Goal: Task Accomplishment & Management: Manage account settings

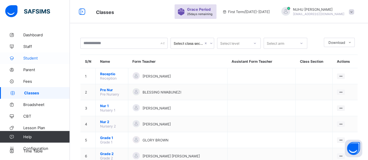
click at [28, 58] on span "Student" at bounding box center [46, 58] width 47 height 5
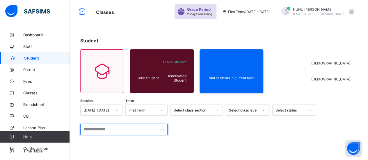
click at [92, 129] on input "text" at bounding box center [123, 129] width 87 height 11
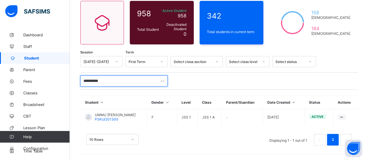
scroll to position [47, 0]
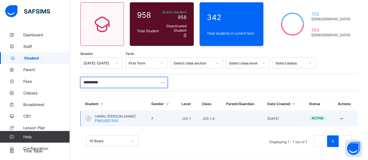
type input "**********"
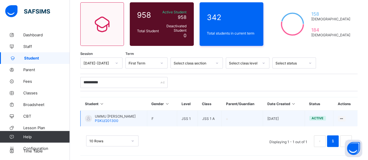
click at [138, 122] on td "UMMU SALMA IBRAHIM PSKU/201300" at bounding box center [114, 119] width 67 height 16
click at [113, 119] on span "PSKU/201300" at bounding box center [107, 121] width 24 height 4
click at [114, 119] on span "PSKU/201300" at bounding box center [107, 121] width 24 height 4
click at [124, 115] on span "UMMU SALMA IBRAHIM" at bounding box center [115, 116] width 41 height 4
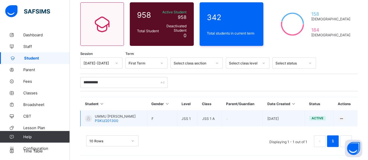
click at [124, 118] on div "UMMU SALMA IBRAHIM PSKU/201300" at bounding box center [115, 118] width 41 height 9
click at [344, 117] on icon at bounding box center [341, 119] width 5 height 4
click at [344, 118] on icon at bounding box center [341, 119] width 5 height 4
click at [344, 119] on icon at bounding box center [341, 119] width 5 height 4
click at [122, 119] on div "UMMU SALMA IBRAHIM PSKU/201300" at bounding box center [115, 118] width 41 height 9
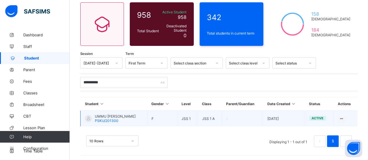
click at [88, 118] on div at bounding box center [88, 118] width 7 height 7
click at [344, 118] on icon at bounding box center [341, 119] width 5 height 4
click at [344, 120] on icon at bounding box center [341, 119] width 5 height 4
click at [344, 117] on icon at bounding box center [341, 119] width 5 height 4
click at [113, 117] on span "UMMU [PERSON_NAME]" at bounding box center [115, 116] width 41 height 4
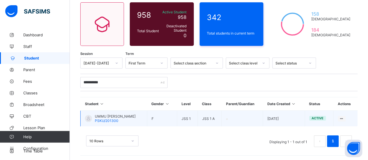
drag, startPoint x: 113, startPoint y: 117, endPoint x: 107, endPoint y: 118, distance: 5.6
click at [108, 119] on span "PSKU/201300" at bounding box center [107, 121] width 24 height 4
click at [107, 119] on span "PSKU/201300" at bounding box center [107, 121] width 24 height 4
click at [88, 116] on div at bounding box center [88, 118] width 7 height 7
click at [344, 117] on icon at bounding box center [341, 119] width 5 height 4
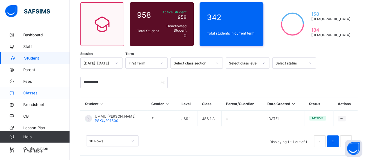
click at [28, 92] on span "Classes" at bounding box center [46, 93] width 47 height 5
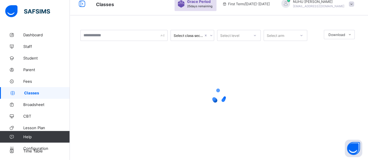
scroll to position [8, 0]
click at [23, 59] on icon at bounding box center [11, 58] width 23 height 4
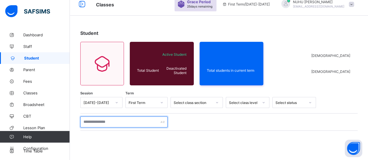
click at [98, 125] on input "text" at bounding box center [123, 122] width 87 height 11
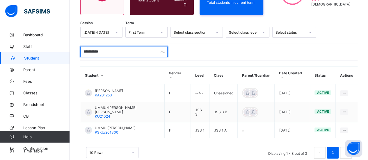
scroll to position [82, 0]
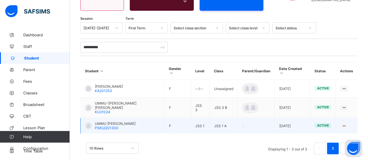
click at [115, 126] on span "PSKU/201300" at bounding box center [107, 128] width 24 height 4
click at [144, 118] on td "UMMU [PERSON_NAME] PSKU/201300" at bounding box center [123, 126] width 84 height 16
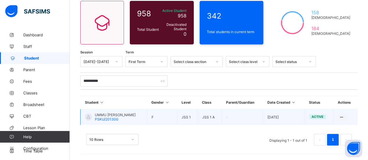
scroll to position [47, 0]
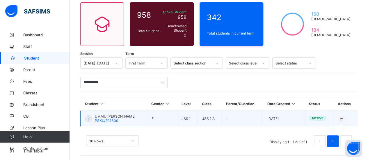
click at [344, 119] on icon at bounding box center [341, 119] width 5 height 4
click at [344, 117] on icon at bounding box center [341, 119] width 5 height 4
click at [113, 119] on span "PSKU/201300" at bounding box center [107, 121] width 24 height 4
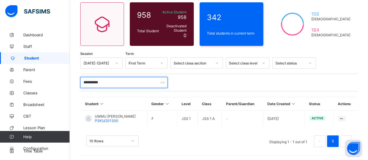
drag, startPoint x: 117, startPoint y: 81, endPoint x: 94, endPoint y: 85, distance: 23.0
click at [94, 85] on input "**********" at bounding box center [123, 82] width 87 height 11
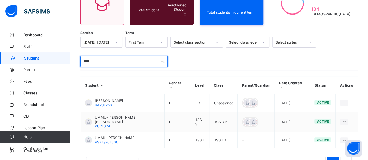
scroll to position [82, 0]
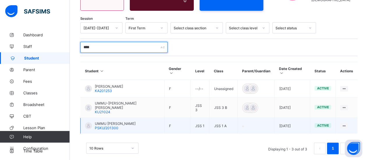
type input "****"
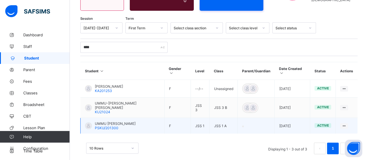
click at [127, 122] on div "UMMU [PERSON_NAME] PSKU/201300" at bounding box center [115, 126] width 41 height 9
click at [346, 124] on icon at bounding box center [343, 126] width 5 height 4
click at [115, 126] on span "PSKU/201300" at bounding box center [107, 128] width 24 height 4
click at [345, 124] on icon at bounding box center [343, 126] width 5 height 4
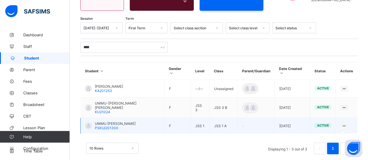
click at [345, 124] on icon at bounding box center [343, 126] width 5 height 4
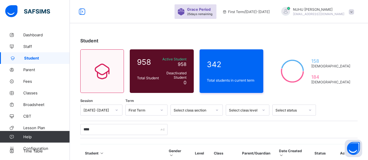
scroll to position [82, 0]
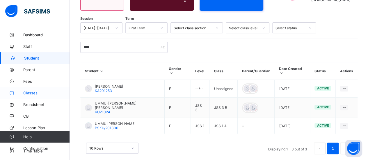
click at [32, 95] on span "Classes" at bounding box center [46, 93] width 47 height 5
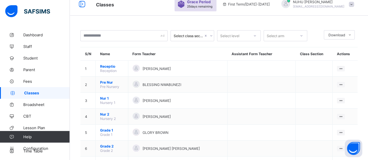
scroll to position [82, 0]
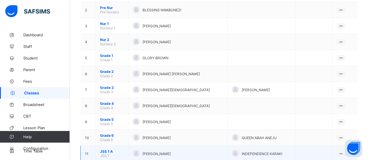
click at [222, 148] on td "[PERSON_NAME]" at bounding box center [177, 154] width 99 height 16
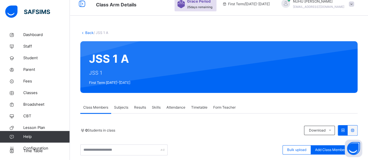
scroll to position [82, 0]
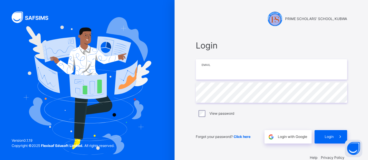
click at [211, 74] on input "email" at bounding box center [271, 69] width 151 height 20
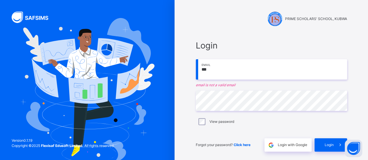
type input "**********"
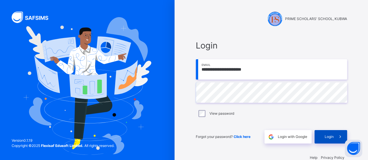
click at [325, 136] on div "Login" at bounding box center [330, 136] width 33 height 13
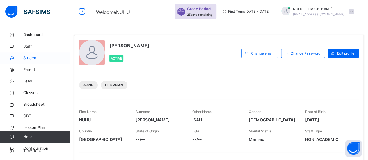
click at [37, 58] on span "Student" at bounding box center [46, 58] width 47 height 6
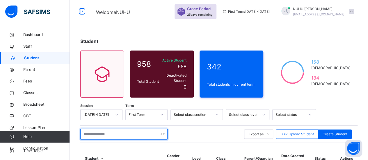
click at [118, 132] on input "text" at bounding box center [123, 134] width 87 height 11
type input "**********"
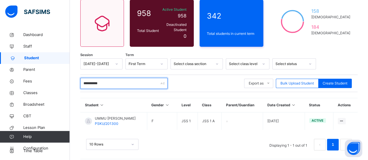
scroll to position [52, 0]
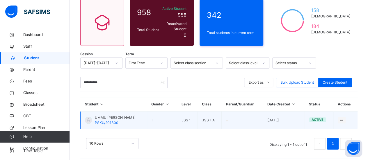
click at [126, 118] on div "UMMU [PERSON_NAME] PSKU/201300" at bounding box center [115, 120] width 41 height 10
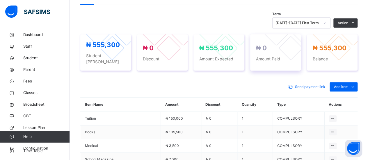
scroll to position [200, 0]
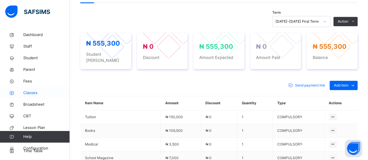
click at [32, 93] on span "Classes" at bounding box center [46, 93] width 47 height 6
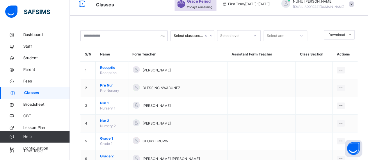
scroll to position [200, 0]
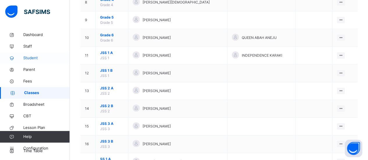
click at [35, 58] on span "Student" at bounding box center [46, 58] width 47 height 6
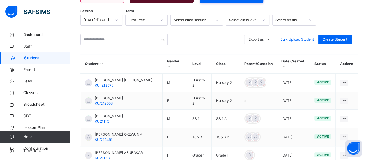
scroll to position [94, 0]
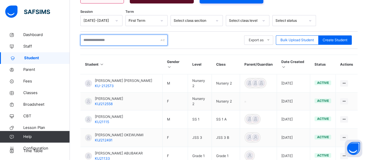
click at [125, 35] on input "text" at bounding box center [123, 40] width 87 height 11
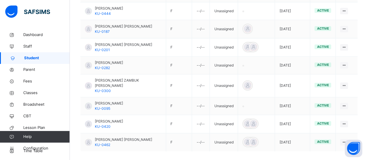
scroll to position [214, 0]
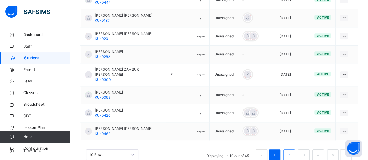
click at [292, 151] on link "2" at bounding box center [289, 155] width 6 height 8
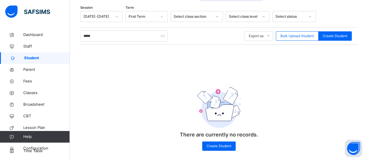
scroll to position [100, 0]
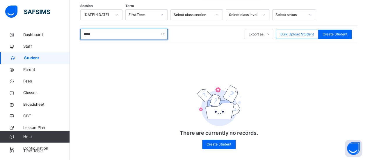
drag, startPoint x: 95, startPoint y: 32, endPoint x: 79, endPoint y: 32, distance: 16.3
click at [79, 32] on div "Student 958 Total Student Active Student 958 Deactivated Student 0 342 Total st…" at bounding box center [219, 46] width 298 height 235
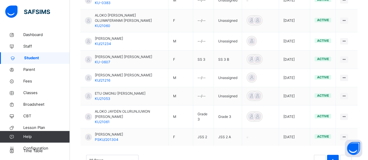
scroll to position [179, 0]
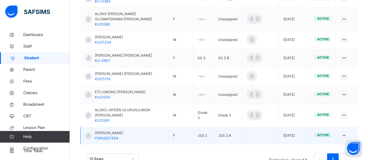
type input "*******"
click at [146, 132] on td "[PERSON_NAME]-ONU PSKU/201304" at bounding box center [125, 136] width 88 height 18
click at [111, 131] on div "[PERSON_NAME]-ONU PSKU/201304" at bounding box center [109, 136] width 28 height 10
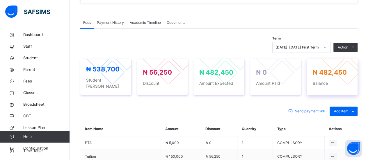
scroll to position [175, 0]
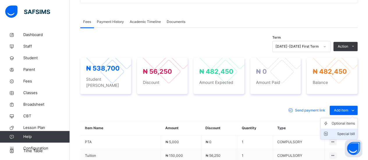
click at [349, 131] on div "Special bill" at bounding box center [342, 134] width 23 height 6
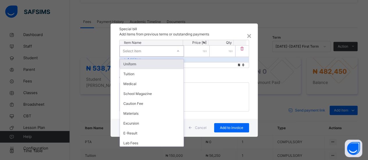
click at [179, 52] on icon at bounding box center [177, 51] width 3 height 6
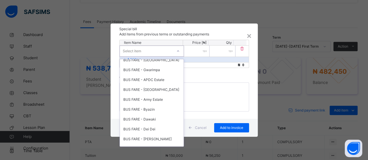
scroll to position [168, 0]
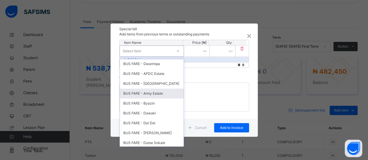
click at [154, 95] on div "BUS FARE - Army Estate" at bounding box center [152, 94] width 64 height 10
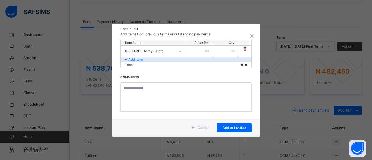
click at [199, 53] on input "number" at bounding box center [199, 51] width 26 height 11
type input "*****"
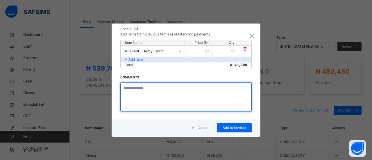
click at [150, 88] on textarea at bounding box center [185, 97] width 131 height 29
type textarea "**********"
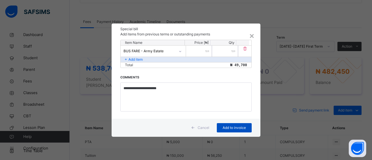
click at [241, 129] on span "Add to invoice" at bounding box center [234, 127] width 26 height 5
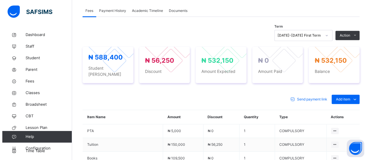
scroll to position [178, 0]
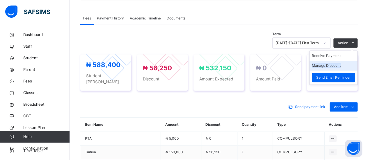
click at [346, 63] on li "Manage Discount" at bounding box center [333, 66] width 48 height 10
click at [338, 67] on button "Manage Discount" at bounding box center [326, 65] width 29 height 5
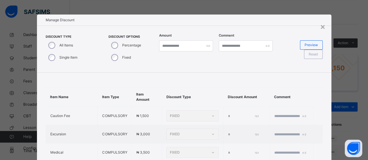
type input "*"
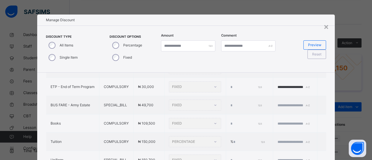
scroll to position [330, 0]
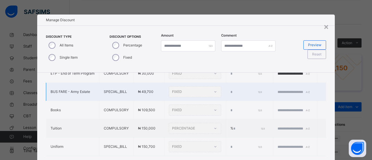
click at [201, 95] on div "FIXED" at bounding box center [195, 91] width 52 height 11
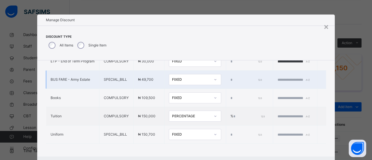
click at [214, 82] on icon at bounding box center [215, 80] width 3 height 6
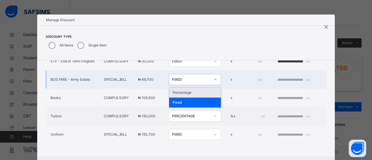
click at [190, 96] on div "Percentage" at bounding box center [195, 93] width 52 height 10
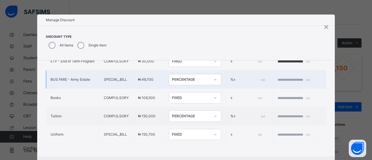
click at [233, 82] on input "*" at bounding box center [248, 79] width 31 height 5
click at [226, 82] on td "% *" at bounding box center [249, 80] width 47 height 18
click at [226, 84] on td "% *" at bounding box center [249, 80] width 47 height 18
click at [233, 83] on input "*" at bounding box center [248, 79] width 31 height 5
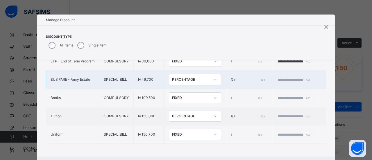
click at [233, 81] on input "***" at bounding box center [248, 79] width 31 height 5
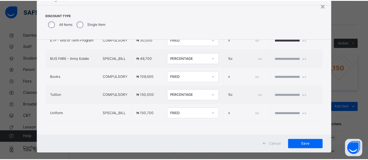
scroll to position [28, 0]
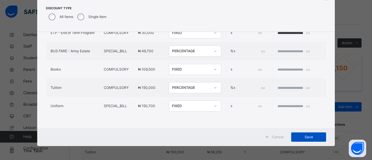
type input "**"
click at [307, 139] on span "Save" at bounding box center [309, 137] width 26 height 5
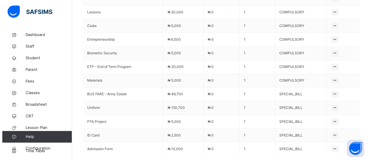
scroll to position [471, 0]
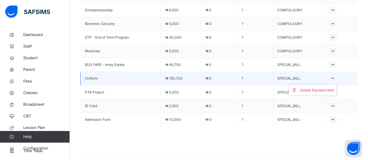
click at [336, 85] on ul "Delete Payment Item" at bounding box center [312, 90] width 48 height 11
click at [333, 87] on div "Delete Payment Item" at bounding box center [317, 90] width 34 height 6
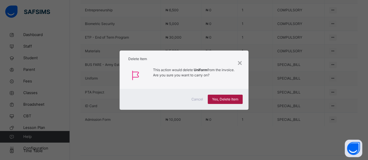
click at [221, 100] on span "Yes, Delete Item" at bounding box center [225, 99] width 26 height 5
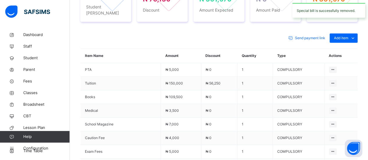
scroll to position [231, 0]
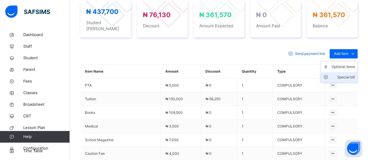
click at [351, 74] on div "Special bill" at bounding box center [342, 77] width 23 height 6
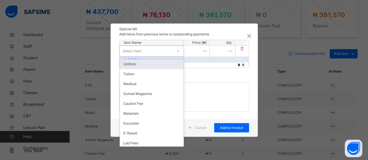
click at [177, 52] on icon at bounding box center [177, 51] width 3 height 6
click at [167, 65] on div "Uniform" at bounding box center [152, 64] width 64 height 10
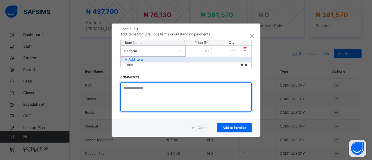
click at [151, 90] on textarea at bounding box center [185, 97] width 131 height 29
click at [123, 96] on textarea "**********" at bounding box center [185, 97] width 131 height 29
click at [168, 92] on textarea "**********" at bounding box center [185, 97] width 131 height 29
type textarea "**********"
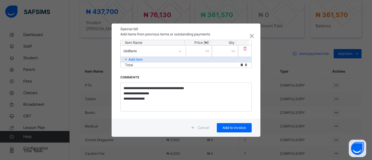
click at [195, 51] on input "number" at bounding box center [199, 51] width 26 height 11
type input "******"
click at [236, 126] on span "Add to invoice" at bounding box center [234, 127] width 26 height 5
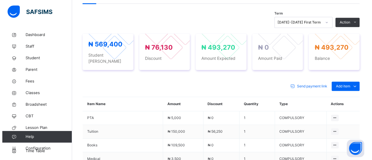
scroll to position [197, 0]
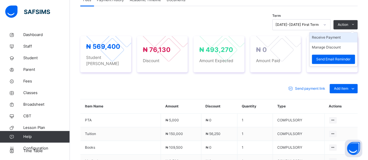
click at [339, 37] on li "Receive Payment" at bounding box center [333, 38] width 48 height 10
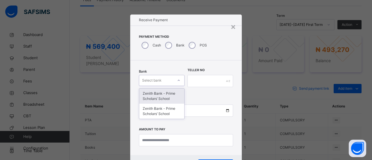
click at [177, 80] on icon at bounding box center [178, 81] width 3 height 6
click at [170, 96] on div "Zenith Bank - Prime Scholars’ School" at bounding box center [161, 96] width 45 height 15
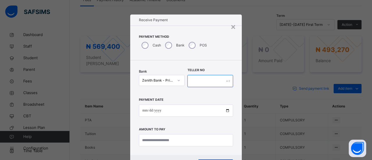
click at [205, 79] on input "text" at bounding box center [211, 81] width 46 height 12
type input "*****"
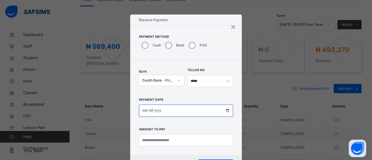
click at [157, 112] on input "date" at bounding box center [186, 111] width 94 height 12
drag, startPoint x: 138, startPoint y: 108, endPoint x: 142, endPoint y: 110, distance: 4.6
click at [139, 108] on input "date" at bounding box center [186, 111] width 94 height 12
click at [142, 110] on input "date" at bounding box center [186, 111] width 94 height 12
type input "**********"
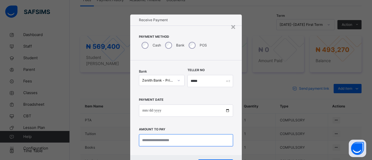
click at [156, 142] on input "currency" at bounding box center [186, 140] width 94 height 12
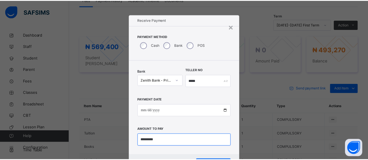
scroll to position [27, 0]
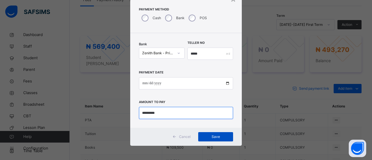
type input "*********"
click at [208, 137] on span "Save" at bounding box center [216, 136] width 26 height 5
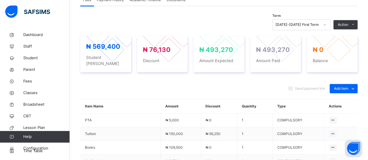
scroll to position [0, 0]
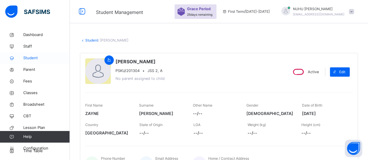
click at [30, 57] on span "Student" at bounding box center [46, 58] width 47 height 6
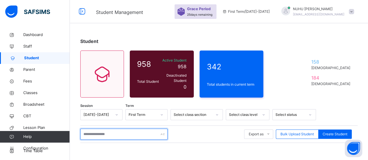
click at [110, 133] on input "text" at bounding box center [123, 134] width 87 height 11
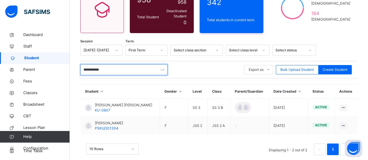
scroll to position [70, 0]
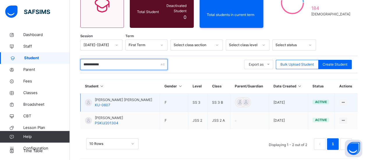
type input "**********"
click at [132, 98] on span "[PERSON_NAME] [PERSON_NAME]" at bounding box center [123, 99] width 57 height 5
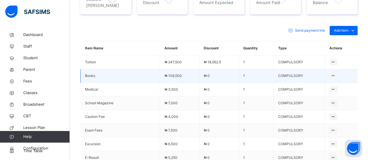
scroll to position [252, 0]
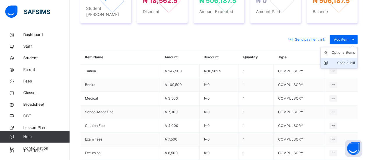
click at [353, 60] on div "Special bill" at bounding box center [342, 63] width 23 height 6
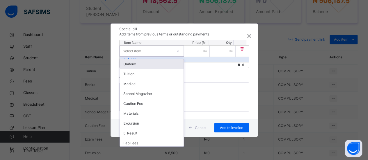
click at [176, 51] on div at bounding box center [178, 51] width 10 height 9
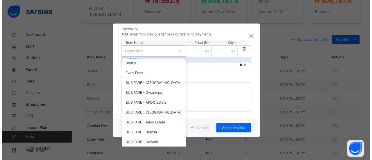
scroll to position [145, 0]
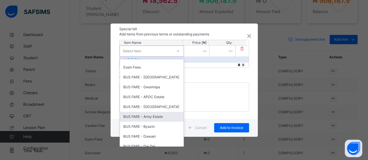
click at [161, 118] on div "BUS FARE - Army Estate" at bounding box center [152, 117] width 64 height 10
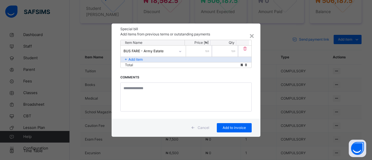
click at [201, 51] on input "number" at bounding box center [199, 51] width 26 height 11
type input "*****"
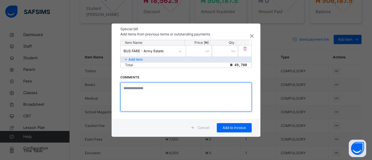
click at [156, 85] on textarea at bounding box center [185, 97] width 131 height 29
type textarea "**********"
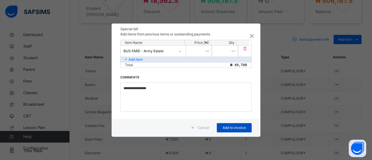
click at [246, 127] on span "Add to invoice" at bounding box center [234, 127] width 26 height 5
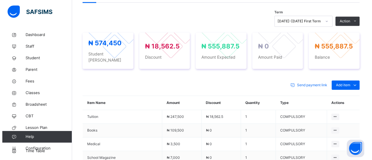
scroll to position [205, 0]
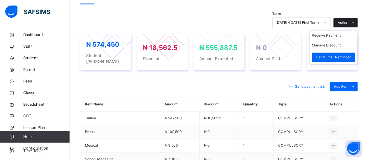
click at [355, 20] on icon at bounding box center [353, 22] width 4 height 5
click at [331, 35] on li "Receive Payment" at bounding box center [333, 36] width 48 height 10
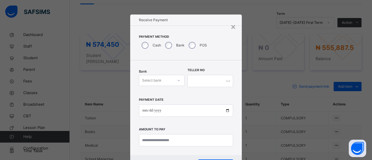
click at [177, 80] on icon at bounding box center [178, 81] width 3 height 6
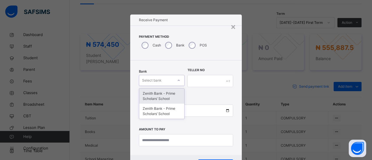
click at [171, 97] on div "Zenith Bank - Prime Scholars’ School" at bounding box center [161, 96] width 45 height 15
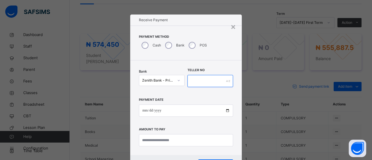
click at [192, 83] on input "text" at bounding box center [211, 81] width 46 height 12
type input "******"
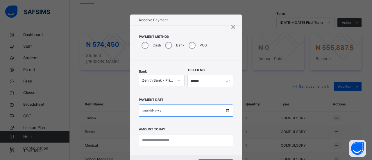
click at [147, 112] on input "date" at bounding box center [186, 111] width 94 height 12
type input "**********"
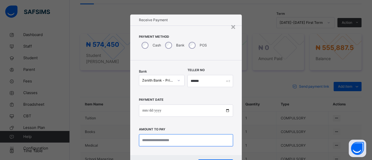
click at [153, 142] on input "currency" at bounding box center [186, 140] width 94 height 12
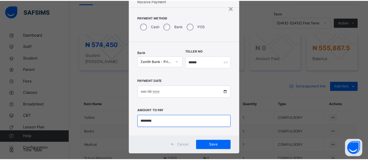
scroll to position [27, 0]
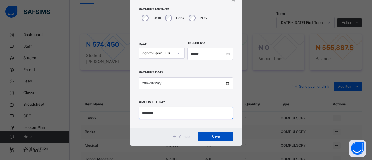
type input "********"
click at [228, 135] on div "Save" at bounding box center [215, 136] width 35 height 9
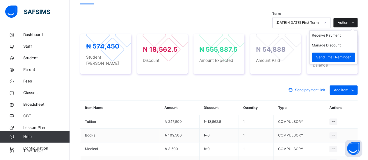
click at [355, 21] on icon at bounding box center [353, 22] width 4 height 5
click at [345, 37] on li "Receive Payment" at bounding box center [333, 36] width 48 height 10
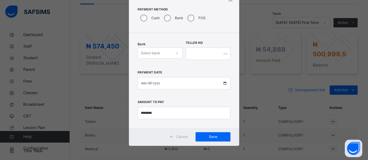
click at [176, 51] on icon at bounding box center [176, 53] width 3 height 6
click at [169, 68] on div "Zenith Bank - Prime Scholars’ School" at bounding box center [160, 68] width 44 height 15
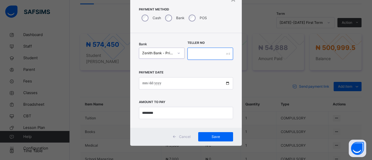
click at [193, 52] on input "text" at bounding box center [211, 54] width 46 height 12
drag, startPoint x: 203, startPoint y: 52, endPoint x: 186, endPoint y: 53, distance: 16.9
click at [188, 53] on input "******" at bounding box center [211, 54] width 46 height 12
type input "*****"
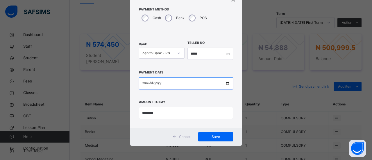
click at [169, 83] on input "date" at bounding box center [186, 83] width 94 height 12
type input "**********"
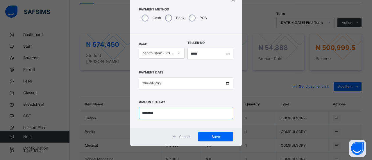
drag, startPoint x: 166, startPoint y: 117, endPoint x: 138, endPoint y: 113, distance: 29.0
click at [138, 113] on div "**********" at bounding box center [186, 80] width 112 height 95
type input "*********"
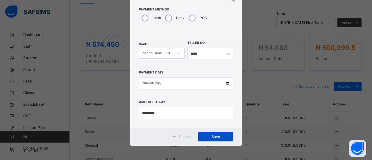
click at [224, 139] on span "Save" at bounding box center [216, 136] width 26 height 5
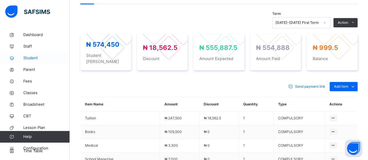
click at [31, 58] on span "Student" at bounding box center [46, 58] width 47 height 6
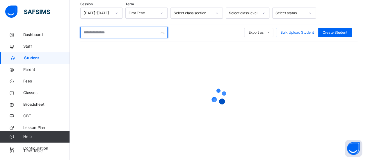
click at [103, 33] on input "text" at bounding box center [123, 32] width 87 height 11
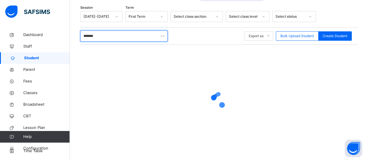
scroll to position [88, 0]
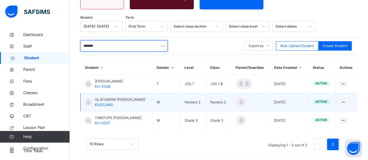
type input "*******"
click at [120, 100] on div "OLATOMIWA [PERSON_NAME] KU/212480" at bounding box center [120, 102] width 50 height 10
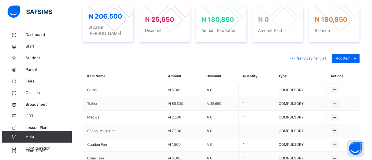
scroll to position [222, 0]
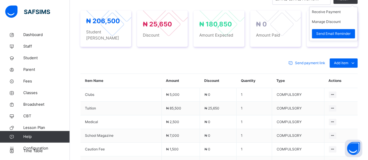
click at [352, 7] on ul "Receive Payment Manage Discount Send Email Reminder" at bounding box center [333, 24] width 48 height 34
click at [336, 13] on li "Receive Payment" at bounding box center [333, 12] width 48 height 10
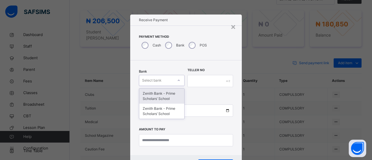
click at [178, 81] on icon at bounding box center [179, 80] width 2 height 1
click at [175, 96] on div "Zenith Bank - Prime Scholars’ School" at bounding box center [161, 96] width 45 height 15
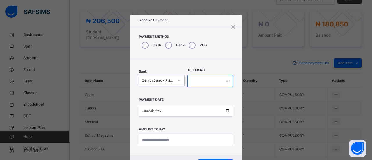
click at [192, 84] on input "text" at bounding box center [211, 81] width 46 height 12
type input "*****"
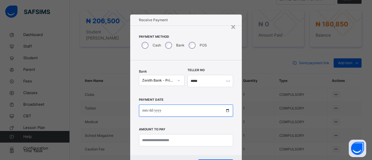
click at [146, 113] on input "date" at bounding box center [186, 111] width 94 height 12
type input "**********"
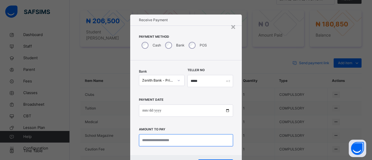
click at [156, 141] on input "currency" at bounding box center [186, 140] width 94 height 12
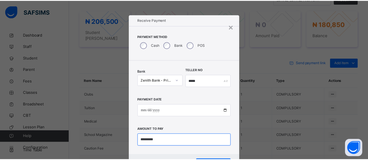
scroll to position [27, 0]
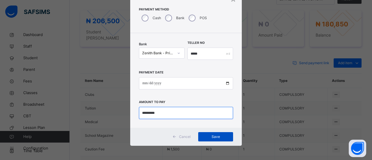
type input "*********"
click at [208, 135] on span "Save" at bounding box center [216, 136] width 26 height 5
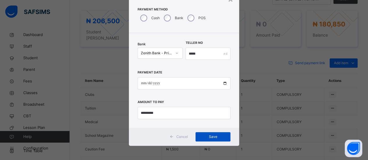
click at [218, 138] on span "Save" at bounding box center [213, 136] width 26 height 5
click at [214, 135] on span "Save" at bounding box center [213, 136] width 26 height 5
click at [211, 138] on span "Save" at bounding box center [213, 136] width 26 height 5
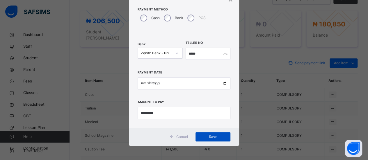
click at [216, 137] on span "Save" at bounding box center [213, 136] width 26 height 5
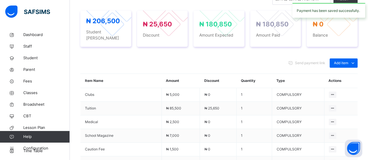
scroll to position [0, 0]
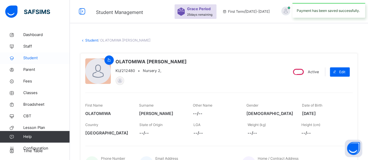
click at [36, 58] on span "Student" at bounding box center [46, 58] width 47 height 6
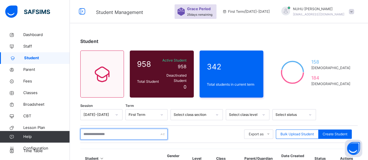
click at [101, 129] on input "text" at bounding box center [123, 134] width 87 height 11
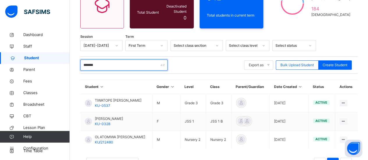
scroll to position [71, 0]
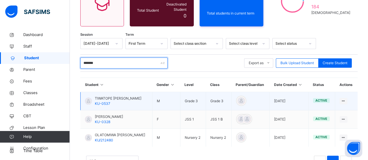
type input "*******"
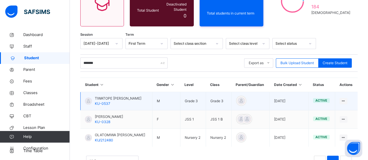
click at [121, 96] on span "TIWATOPE [PERSON_NAME]" at bounding box center [118, 98] width 47 height 5
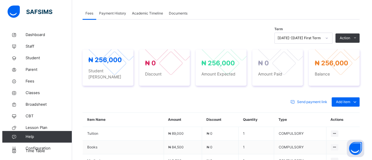
scroll to position [186, 0]
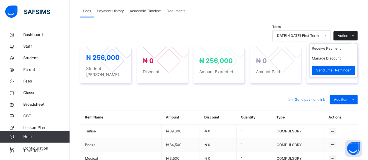
click at [355, 36] on icon at bounding box center [353, 35] width 4 height 5
click at [340, 58] on button "Manage Discount" at bounding box center [326, 58] width 29 height 5
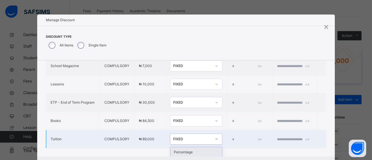
scroll to position [13, 0]
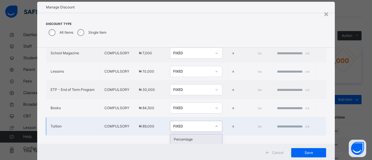
click at [198, 145] on div "× Manage Discount Discount Type All Items Single Item Item Name Item Type Item …" at bounding box center [186, 82] width 298 height 160
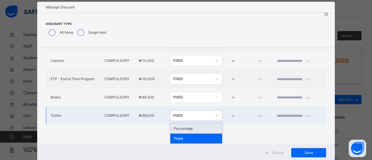
click at [192, 125] on div "Percentage" at bounding box center [196, 129] width 52 height 10
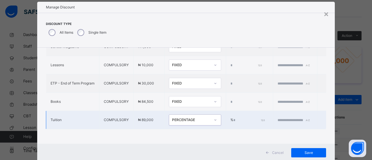
scroll to position [212, 0]
click at [226, 116] on td "% *" at bounding box center [249, 120] width 47 height 18
click at [233, 118] on input "*" at bounding box center [248, 120] width 31 height 5
click at [233, 118] on input "***" at bounding box center [248, 120] width 31 height 5
click at [233, 118] on input "**" at bounding box center [248, 120] width 31 height 5
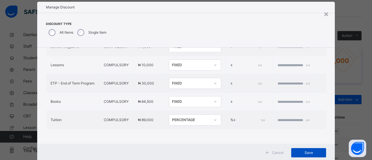
type input "***"
click at [311, 153] on span "Save" at bounding box center [309, 152] width 26 height 5
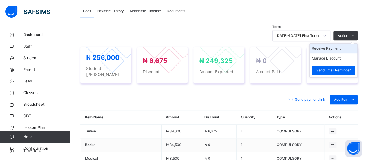
click at [336, 49] on li "Receive Payment" at bounding box center [333, 49] width 48 height 10
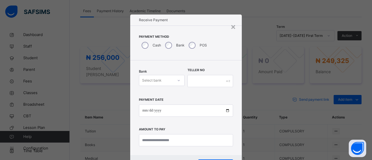
click at [178, 80] on icon at bounding box center [178, 81] width 3 height 6
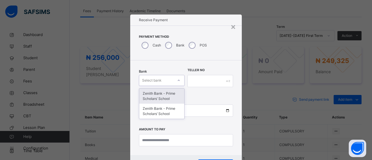
click at [170, 94] on div "Zenith Bank - Prime Scholars’ School" at bounding box center [161, 96] width 45 height 15
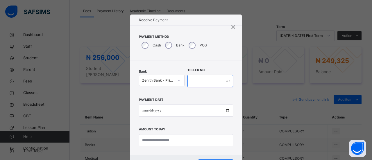
click at [195, 83] on input "text" at bounding box center [211, 81] width 46 height 12
type input "*****"
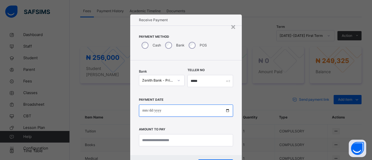
click at [148, 111] on input "date" at bounding box center [186, 111] width 94 height 12
click at [147, 111] on input "date" at bounding box center [186, 111] width 94 height 12
type input "**********"
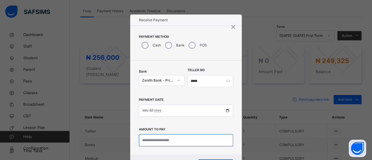
click at [158, 142] on input "currency" at bounding box center [186, 140] width 94 height 12
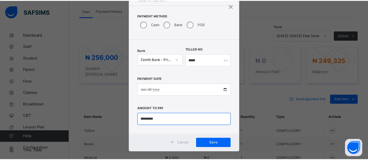
scroll to position [27, 0]
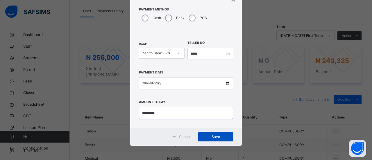
type input "*********"
click at [211, 138] on span "Save" at bounding box center [216, 136] width 26 height 5
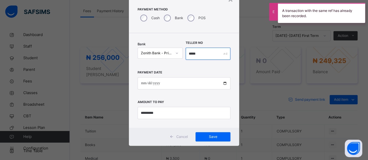
click at [200, 56] on input "*****" at bounding box center [208, 54] width 45 height 12
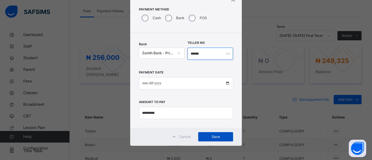
type input "******"
click at [214, 138] on span "Save" at bounding box center [216, 136] width 26 height 5
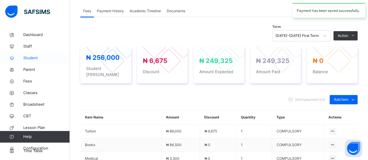
click at [35, 60] on span "Student" at bounding box center [46, 58] width 47 height 6
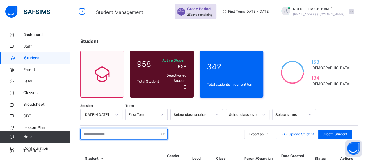
click at [108, 132] on input "text" at bounding box center [123, 134] width 87 height 11
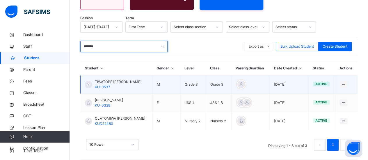
scroll to position [88, 0]
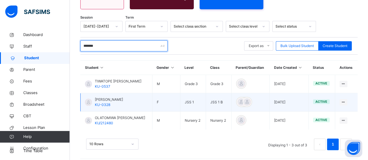
type input "*******"
click at [114, 100] on div "[PERSON_NAME] KU-0328" at bounding box center [109, 102] width 28 height 10
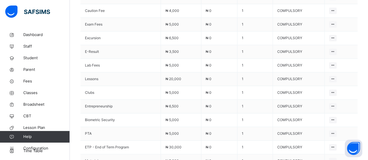
scroll to position [365, 0]
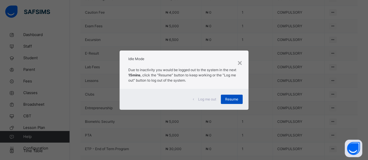
click at [235, 99] on span "Resume" at bounding box center [231, 99] width 13 height 5
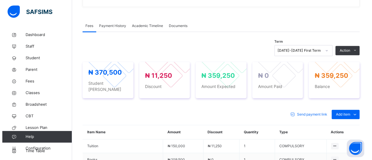
scroll to position [159, 0]
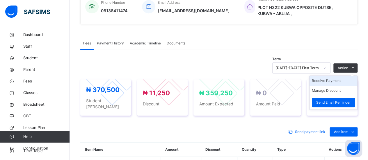
click at [343, 80] on li "Receive Payment" at bounding box center [333, 81] width 48 height 10
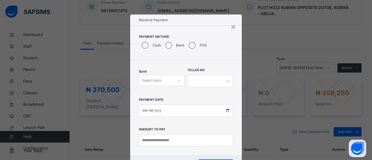
click at [177, 79] on icon at bounding box center [178, 81] width 3 height 6
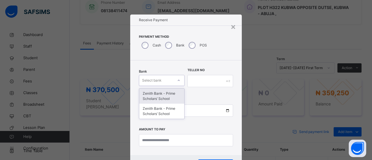
click at [171, 96] on div "Zenith Bank - Prime Scholars’ School" at bounding box center [161, 96] width 45 height 15
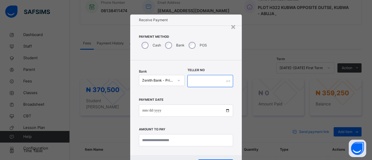
click at [196, 79] on input "text" at bounding box center [211, 81] width 46 height 12
type input "*****"
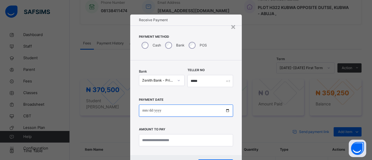
click at [144, 111] on input "date" at bounding box center [186, 111] width 94 height 12
type input "**********"
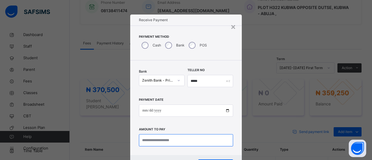
click at [163, 143] on input "currency" at bounding box center [186, 140] width 94 height 12
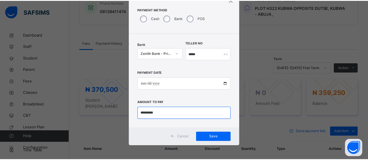
scroll to position [27, 0]
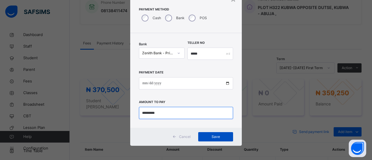
type input "*********"
click at [217, 138] on span "Save" at bounding box center [216, 136] width 26 height 5
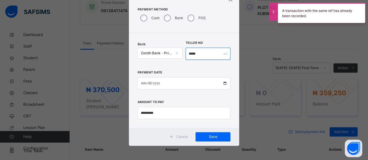
click at [199, 54] on input "*****" at bounding box center [208, 54] width 45 height 12
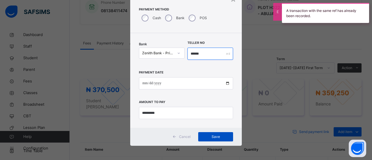
type input "******"
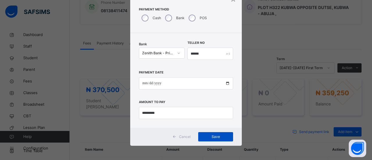
click at [210, 137] on span "Save" at bounding box center [216, 136] width 26 height 5
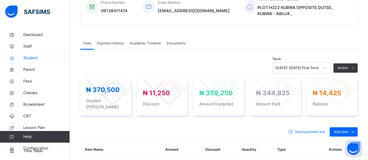
click at [35, 56] on span "Student" at bounding box center [46, 58] width 47 height 6
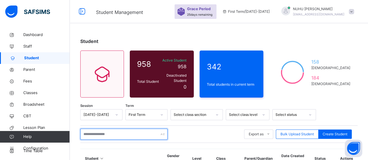
click at [98, 132] on input "text" at bounding box center [123, 134] width 87 height 11
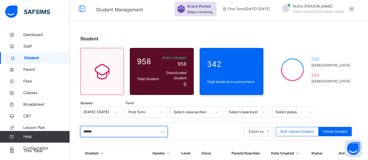
scroll to position [70, 0]
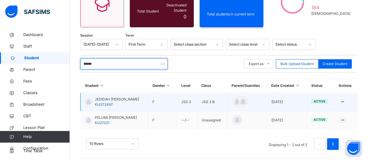
type input "******"
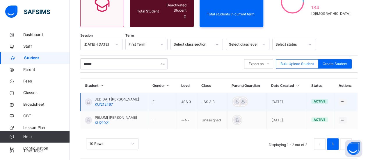
click at [123, 98] on span "JEDIDAH [PERSON_NAME]" at bounding box center [117, 99] width 44 height 5
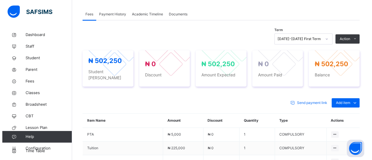
scroll to position [174, 0]
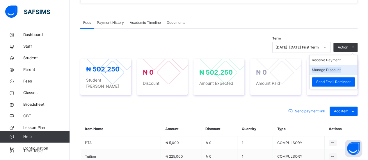
drag, startPoint x: 344, startPoint y: 44, endPoint x: 343, endPoint y: 67, distance: 23.6
click at [344, 46] on span "Action" at bounding box center [343, 47] width 10 height 5
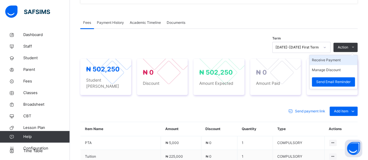
click at [337, 58] on li "Receive Payment" at bounding box center [333, 60] width 48 height 10
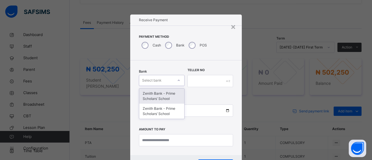
click at [175, 81] on div at bounding box center [179, 80] width 10 height 9
drag, startPoint x: 169, startPoint y: 97, endPoint x: 182, endPoint y: 88, distance: 15.8
click at [169, 96] on div "Zenith Bank - Prime Scholars’ School" at bounding box center [161, 96] width 45 height 15
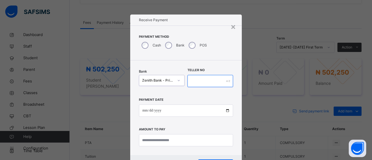
click at [194, 81] on input "text" at bounding box center [211, 81] width 46 height 12
type input "*****"
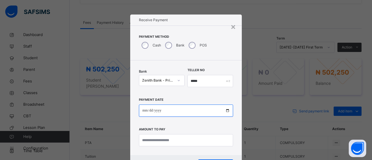
click at [145, 113] on input "date" at bounding box center [186, 111] width 94 height 12
type input "**********"
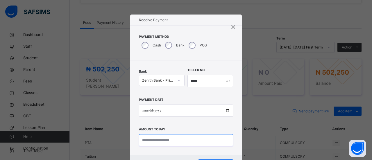
click at [167, 144] on input "currency" at bounding box center [186, 140] width 94 height 12
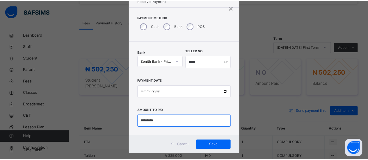
scroll to position [27, 0]
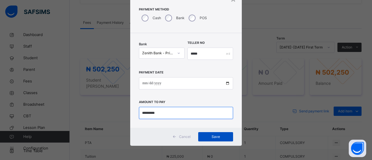
type input "*********"
drag, startPoint x: 213, startPoint y: 136, endPoint x: 211, endPoint y: 136, distance: 3.0
click at [213, 136] on span "Save" at bounding box center [216, 136] width 26 height 5
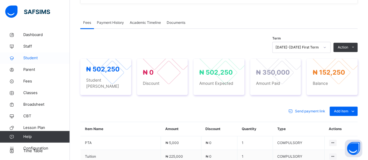
drag, startPoint x: 34, startPoint y: 56, endPoint x: 41, endPoint y: 64, distance: 11.1
click at [34, 56] on span "Student" at bounding box center [46, 58] width 47 height 6
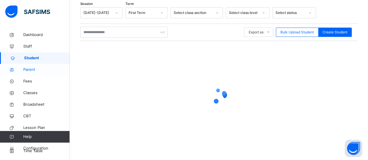
scroll to position [98, 0]
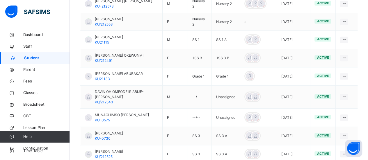
click at [122, 35] on div "[PERSON_NAME] KU21115" at bounding box center [109, 40] width 28 height 10
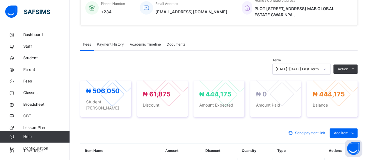
scroll to position [174, 0]
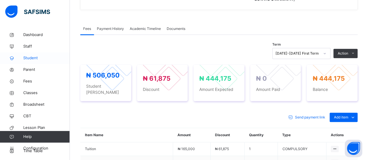
click at [34, 59] on span "Student" at bounding box center [46, 58] width 47 height 6
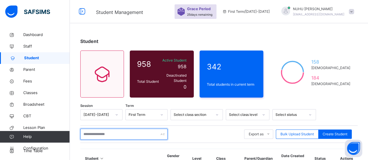
click at [116, 129] on input "text" at bounding box center [123, 134] width 87 height 11
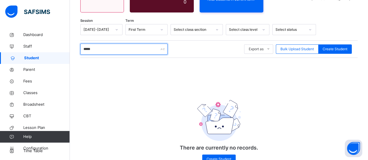
scroll to position [89, 0]
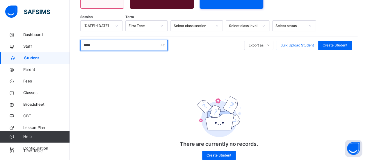
drag, startPoint x: 96, startPoint y: 43, endPoint x: 82, endPoint y: 42, distance: 14.3
click at [82, 42] on input "*****" at bounding box center [123, 45] width 87 height 11
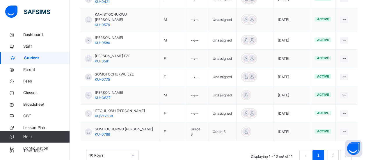
scroll to position [213, 0]
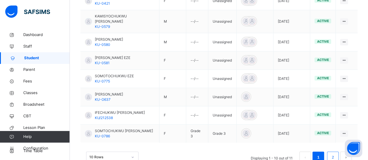
type input "***"
click at [335, 154] on link "2" at bounding box center [333, 158] width 6 height 8
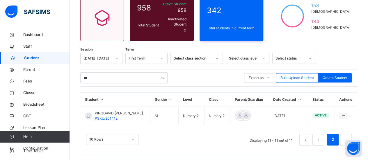
scroll to position [52, 0]
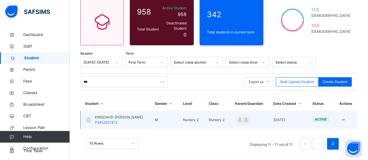
click at [122, 116] on span "KINGDAVID [PERSON_NAME]" at bounding box center [119, 117] width 48 height 5
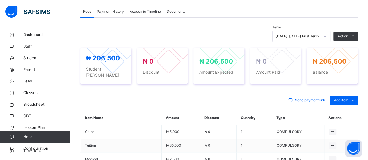
scroll to position [186, 0]
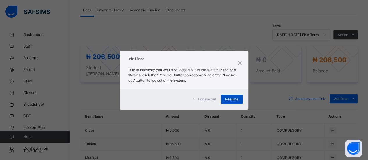
click at [231, 100] on span "Resume" at bounding box center [231, 99] width 13 height 5
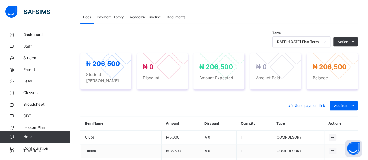
scroll to position [180, 0]
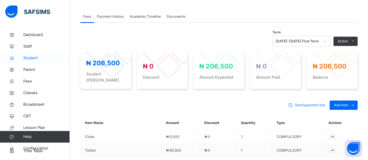
click at [31, 58] on span "Student" at bounding box center [46, 58] width 47 height 6
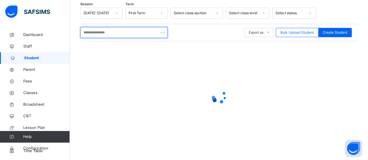
click at [100, 34] on input "text" at bounding box center [123, 32] width 87 height 11
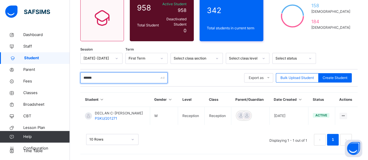
scroll to position [52, 0]
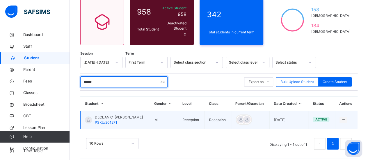
type input "******"
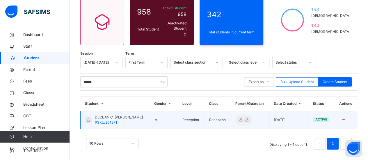
click at [117, 116] on span "DECLAN C-[PERSON_NAME]" at bounding box center [119, 117] width 48 height 5
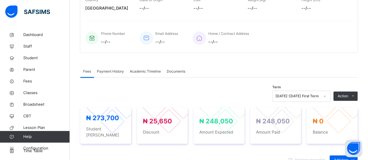
scroll to position [130, 0]
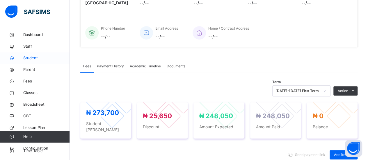
click at [34, 58] on span "Student" at bounding box center [46, 58] width 47 height 6
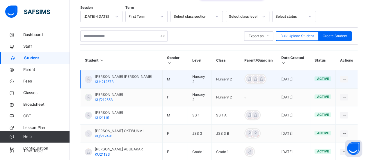
scroll to position [130, 0]
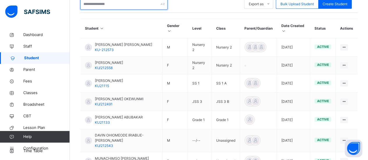
click at [113, 2] on input "text" at bounding box center [123, 4] width 87 height 11
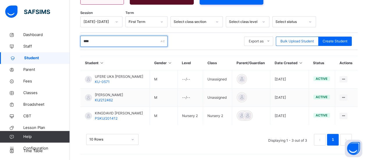
scroll to position [88, 0]
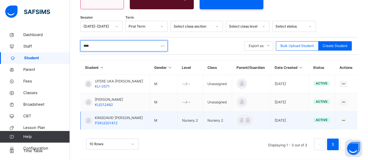
type input "****"
click at [119, 120] on div "KINGDAVID [PERSON_NAME] PSKU/201412" at bounding box center [119, 120] width 48 height 10
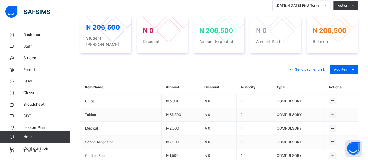
scroll to position [213, 0]
